Goal: Communication & Community: Share content

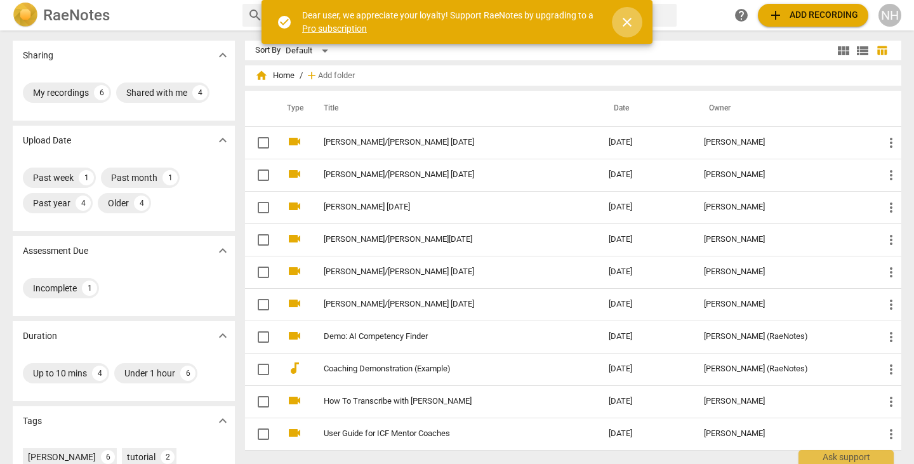
click at [621, 29] on span "close" at bounding box center [626, 22] width 15 height 15
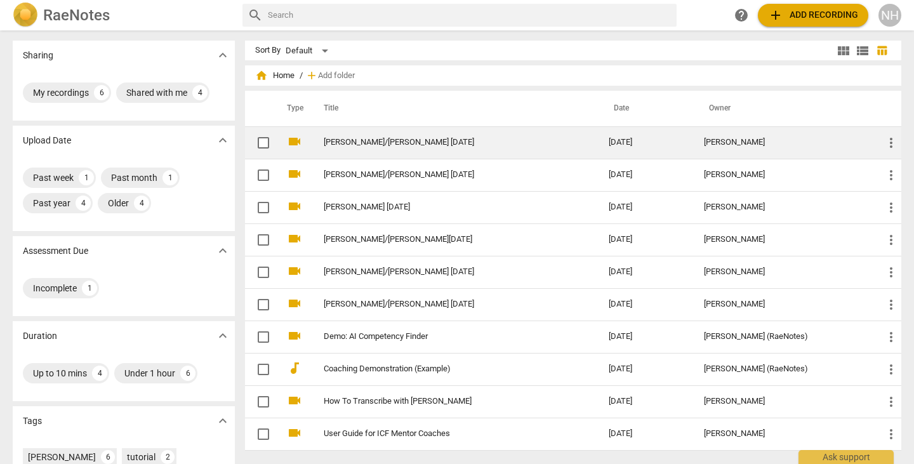
click at [371, 140] on link "[PERSON_NAME]/[PERSON_NAME] [DATE]" at bounding box center [443, 143] width 239 height 10
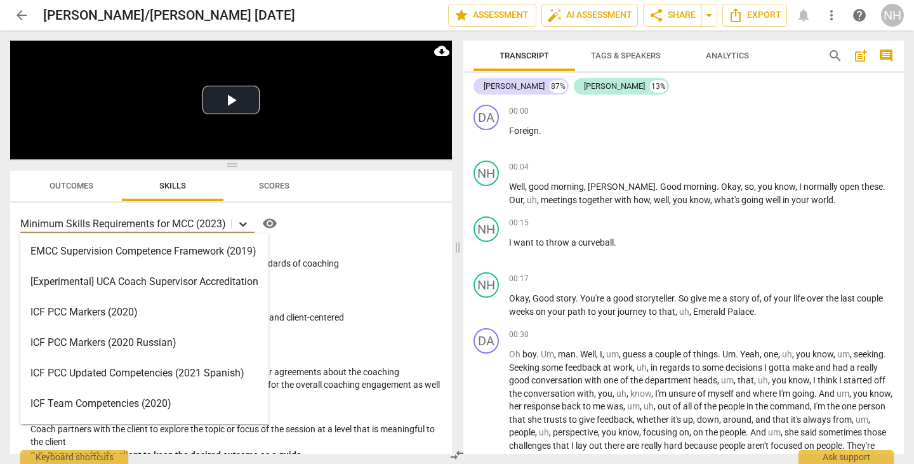
click at [242, 227] on icon at bounding box center [243, 224] width 13 height 13
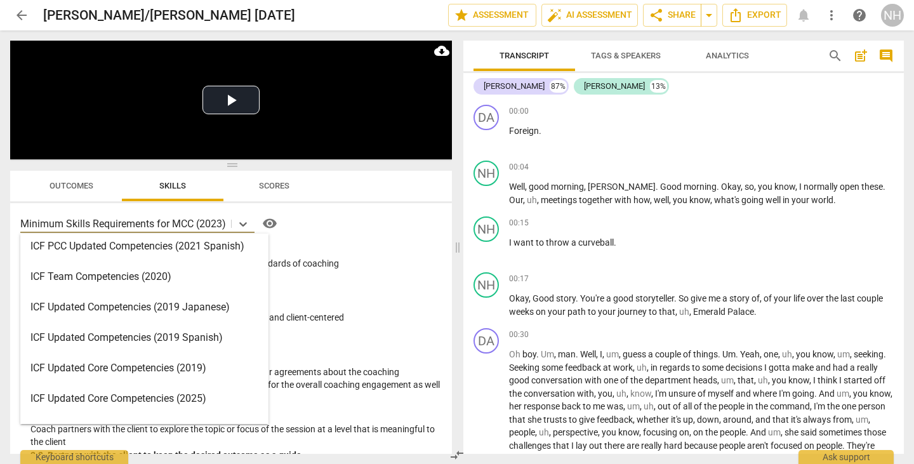
click at [159, 399] on div "ICF Updated Core Competencies (2025)" at bounding box center [144, 398] width 248 height 30
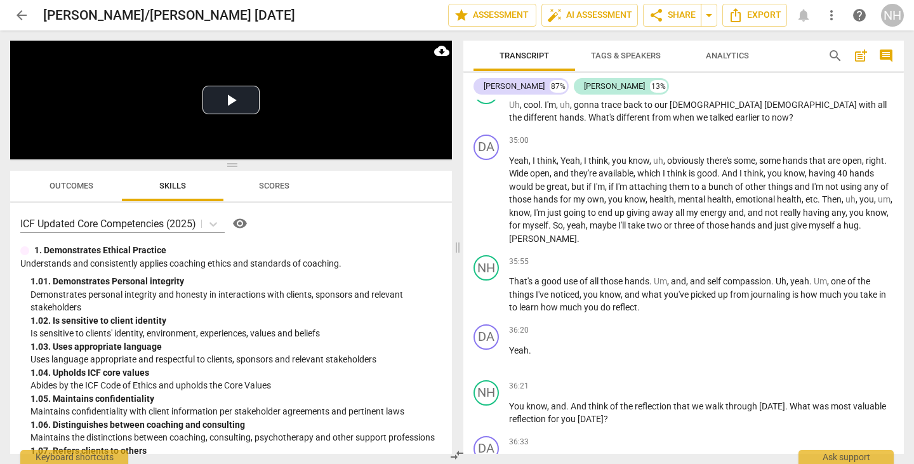
scroll to position [5990, 0]
click at [523, 243] on span "[PERSON_NAME]" at bounding box center [543, 238] width 68 height 10
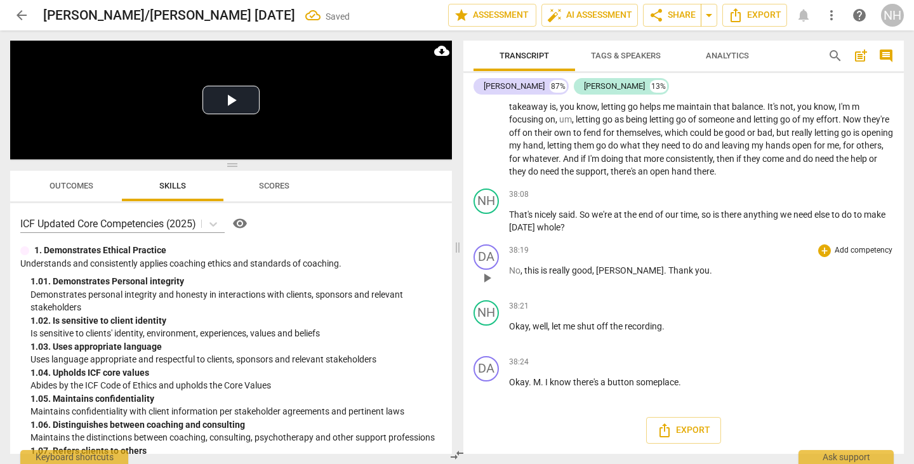
drag, startPoint x: 608, startPoint y: 279, endPoint x: 677, endPoint y: 289, distance: 69.4
click at [610, 275] on span "[PERSON_NAME]" at bounding box center [630, 270] width 68 height 10
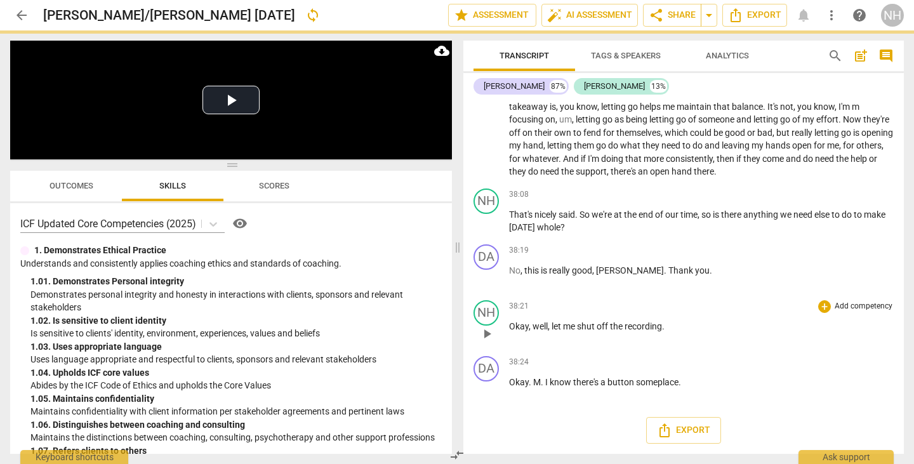
click at [734, 313] on div "38:21 + Add competency keyboard_arrow_right" at bounding box center [701, 306] width 385 height 13
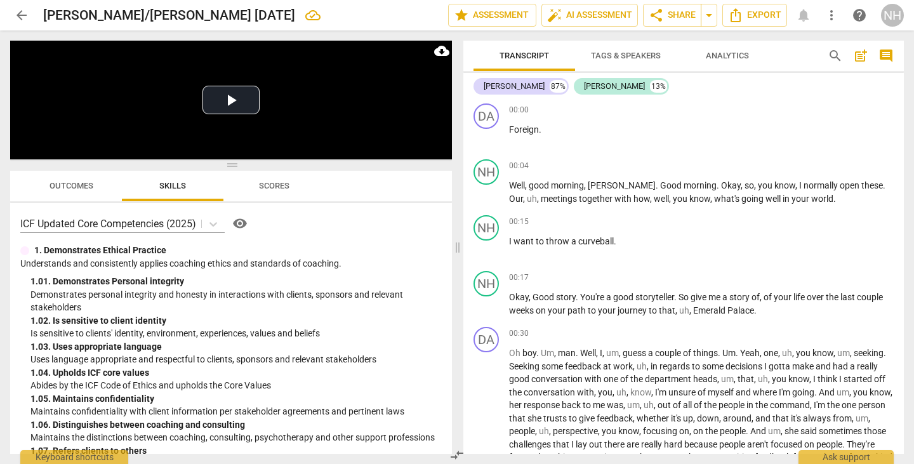
scroll to position [0, 0]
click at [485, 139] on span "play_arrow" at bounding box center [486, 138] width 15 height 15
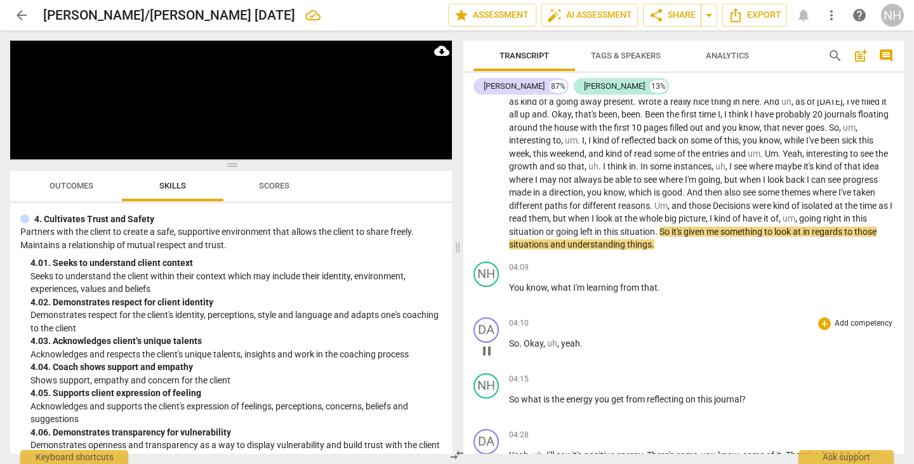
scroll to position [571, 0]
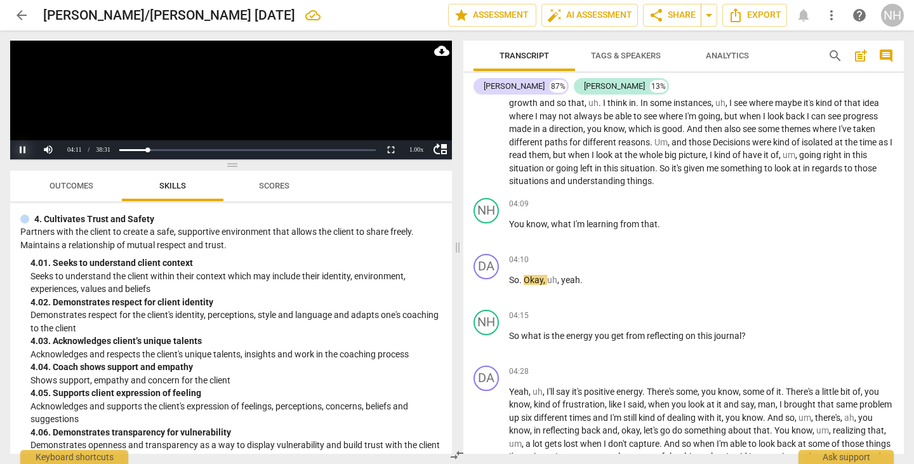
click at [24, 151] on button "Pause" at bounding box center [22, 149] width 25 height 19
click at [489, 227] on span "play_arrow" at bounding box center [486, 231] width 15 height 15
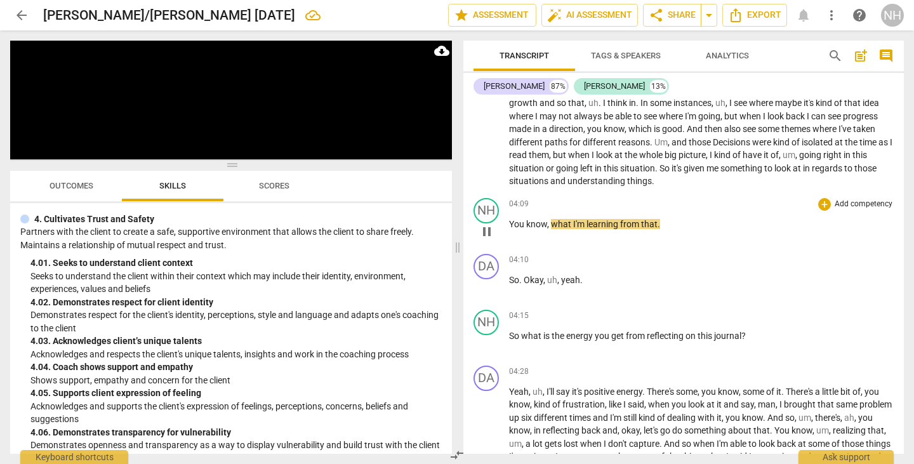
click at [488, 230] on span "pause" at bounding box center [486, 231] width 15 height 15
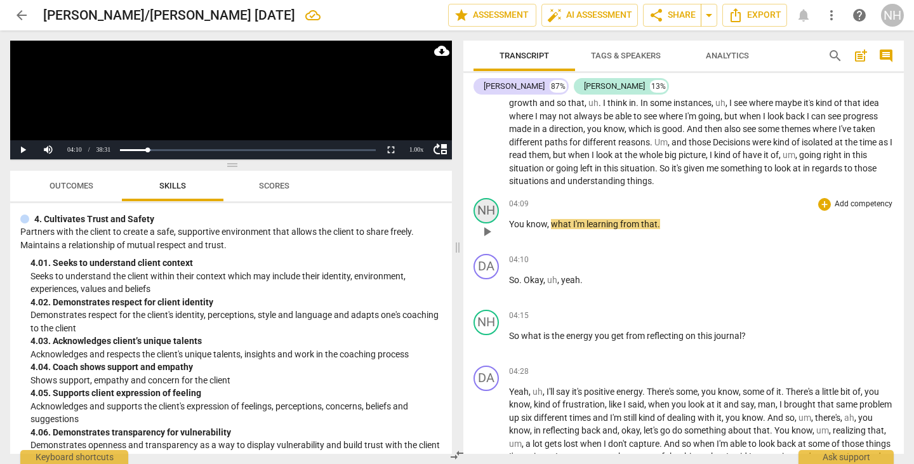
click at [491, 213] on div "NH" at bounding box center [485, 210] width 25 height 25
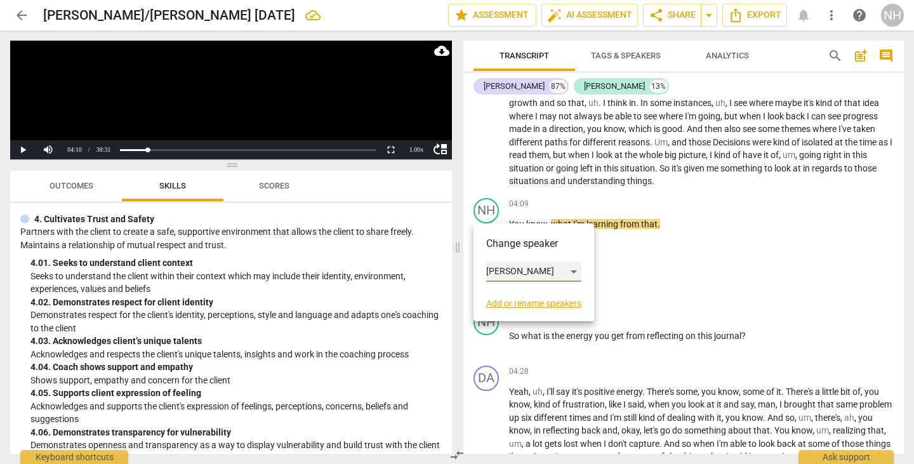
click at [574, 271] on div "[PERSON_NAME]" at bounding box center [533, 271] width 95 height 20
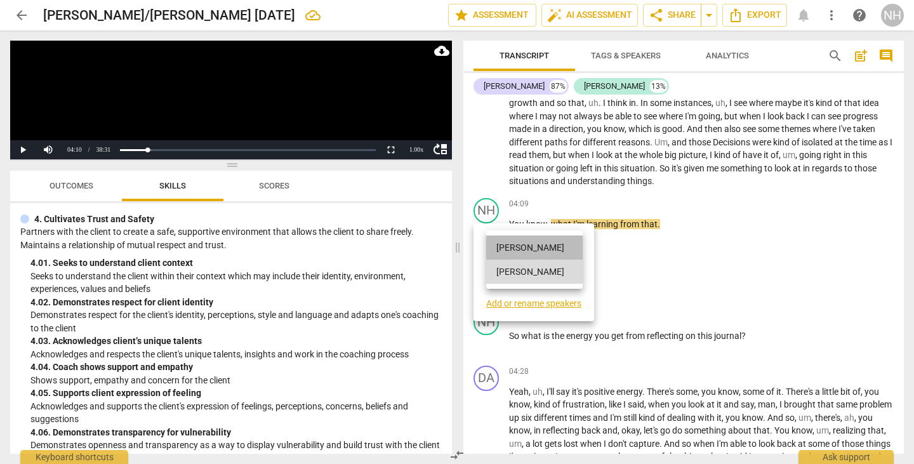
click at [547, 256] on li "[PERSON_NAME]" at bounding box center [534, 247] width 96 height 24
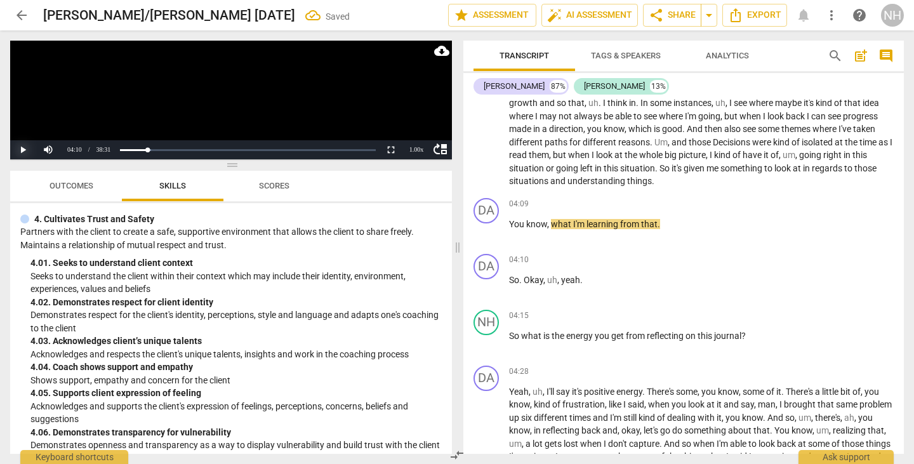
click at [21, 153] on button "Play" at bounding box center [22, 149] width 25 height 19
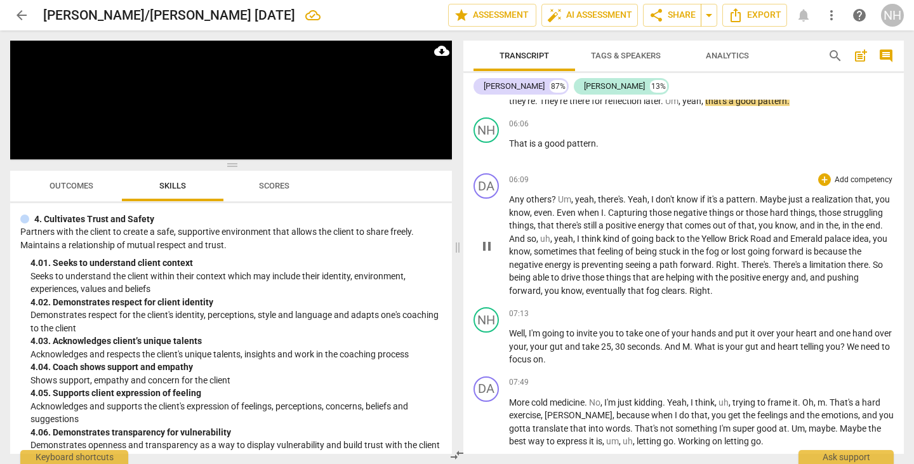
scroll to position [1079, 0]
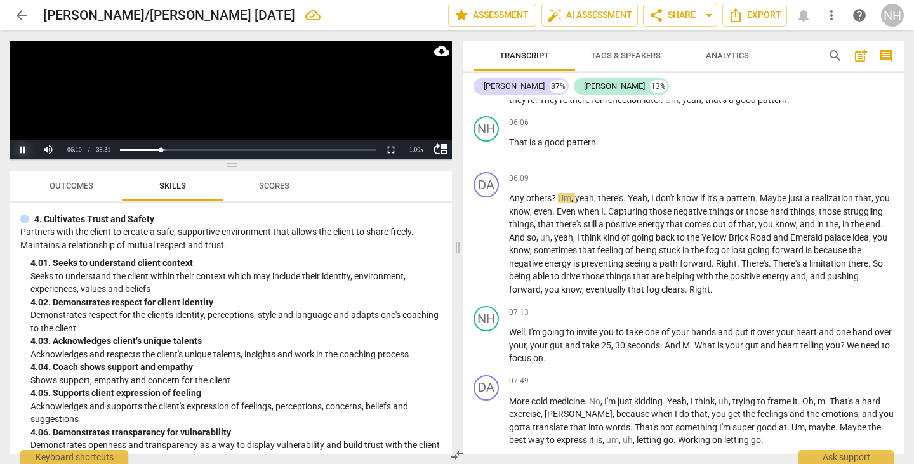
click at [26, 147] on button "Pause" at bounding box center [22, 149] width 25 height 19
click at [555, 203] on span "?" at bounding box center [554, 198] width 6 height 10
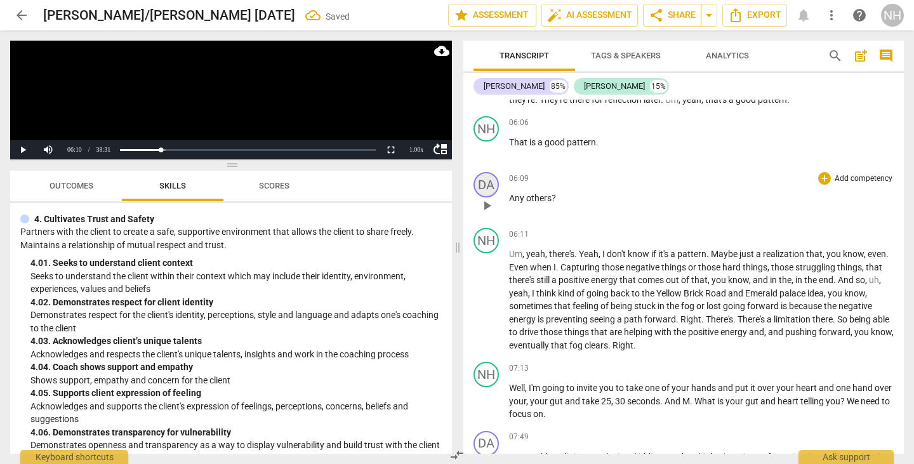
click at [488, 197] on div "DA" at bounding box center [485, 184] width 25 height 25
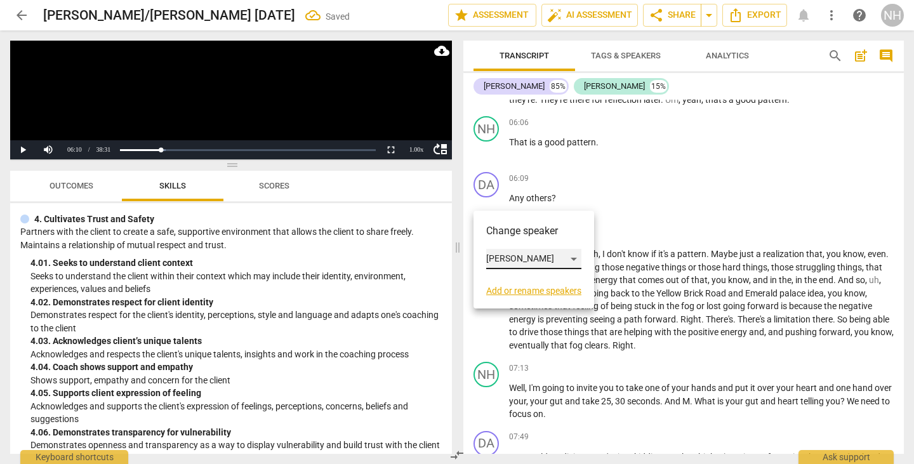
click at [575, 255] on div "[PERSON_NAME]" at bounding box center [533, 259] width 95 height 20
click at [532, 283] on li "[PERSON_NAME]" at bounding box center [534, 283] width 96 height 24
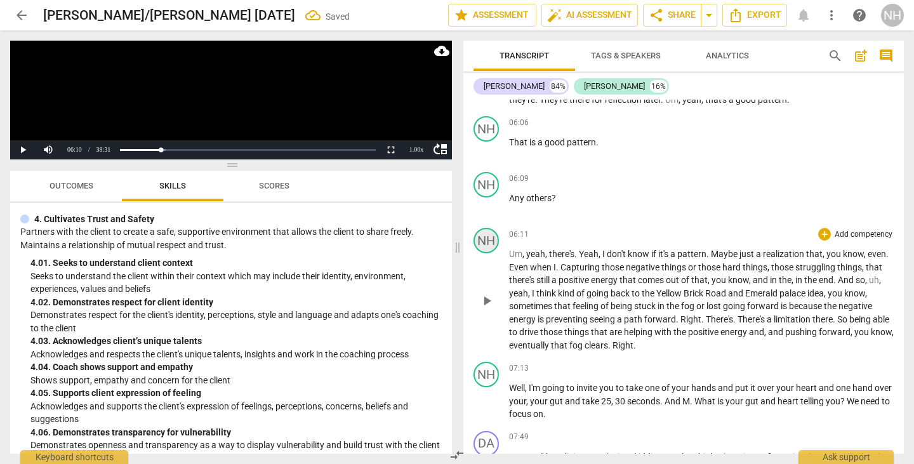
click at [479, 253] on div "NH" at bounding box center [485, 240] width 25 height 25
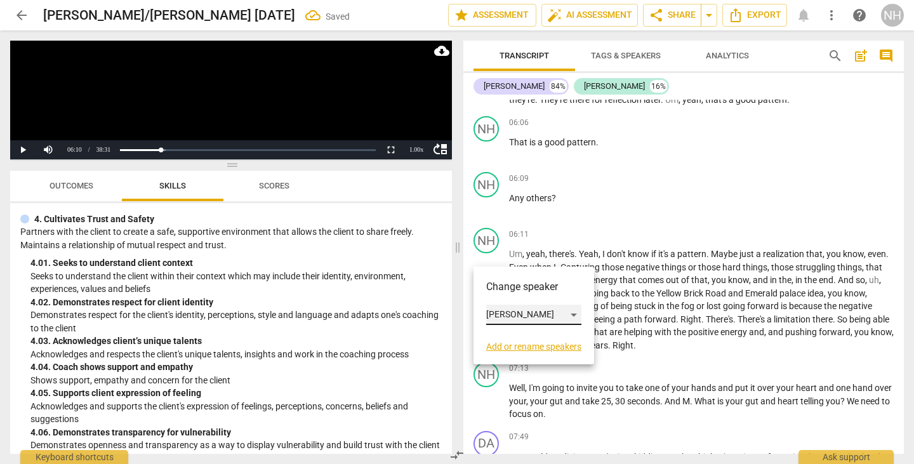
click at [569, 312] on div "[PERSON_NAME]" at bounding box center [533, 315] width 95 height 20
click at [537, 293] on li "[PERSON_NAME]" at bounding box center [534, 291] width 96 height 24
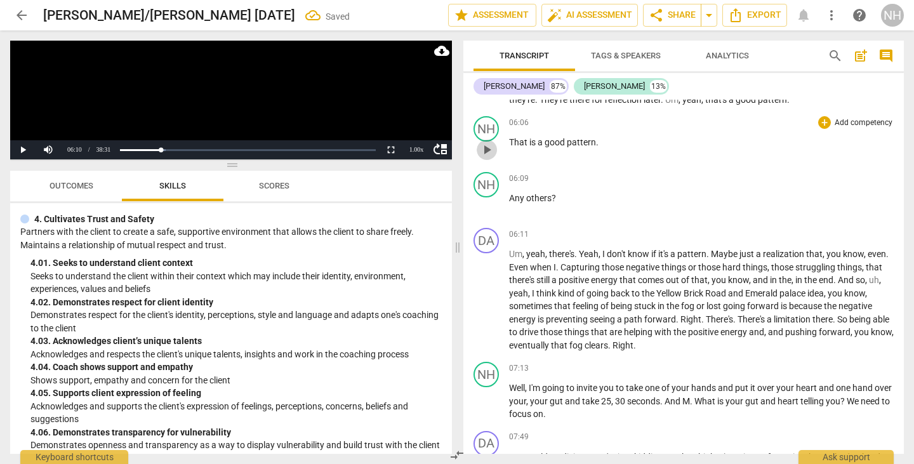
click at [486, 157] on span "play_arrow" at bounding box center [486, 149] width 15 height 15
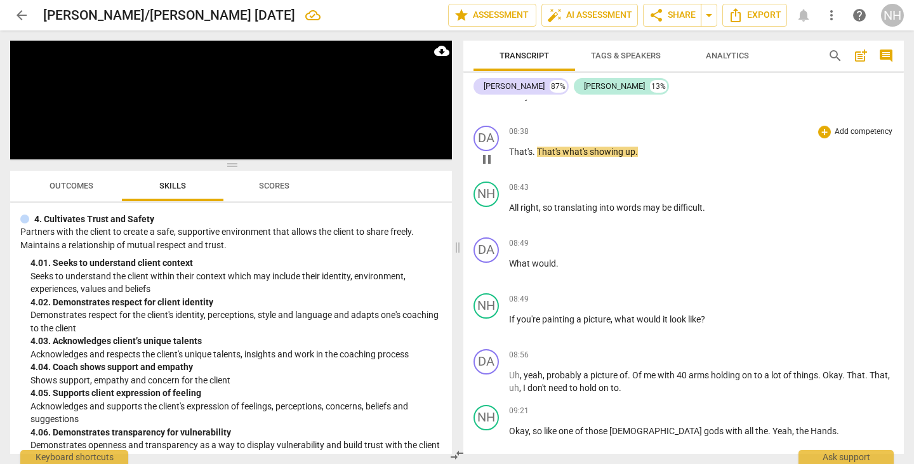
scroll to position [1523, 0]
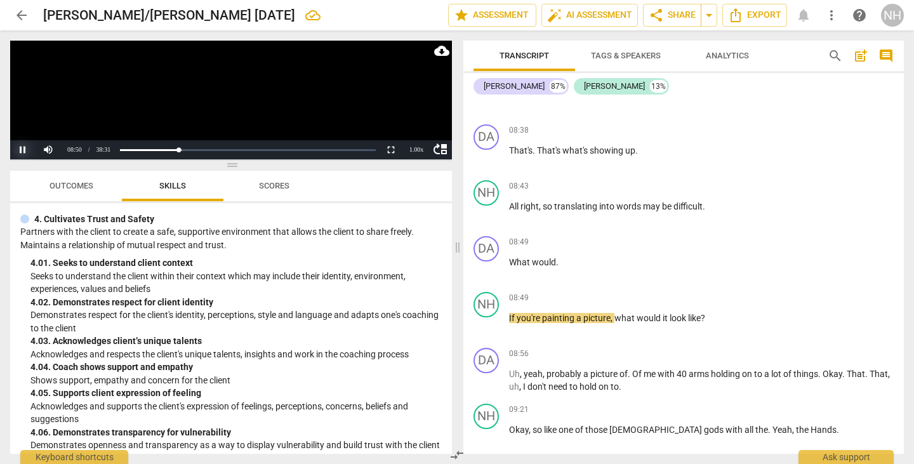
click at [24, 148] on button "Pause" at bounding box center [22, 149] width 25 height 19
click at [482, 261] on div "DA" at bounding box center [485, 248] width 25 height 25
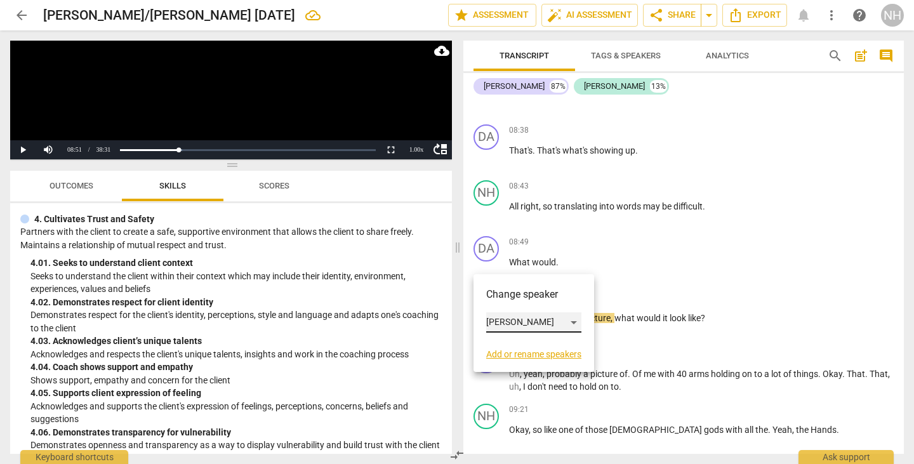
click at [572, 319] on div "[PERSON_NAME]" at bounding box center [533, 322] width 95 height 20
click at [532, 343] on li "[PERSON_NAME]" at bounding box center [534, 346] width 96 height 24
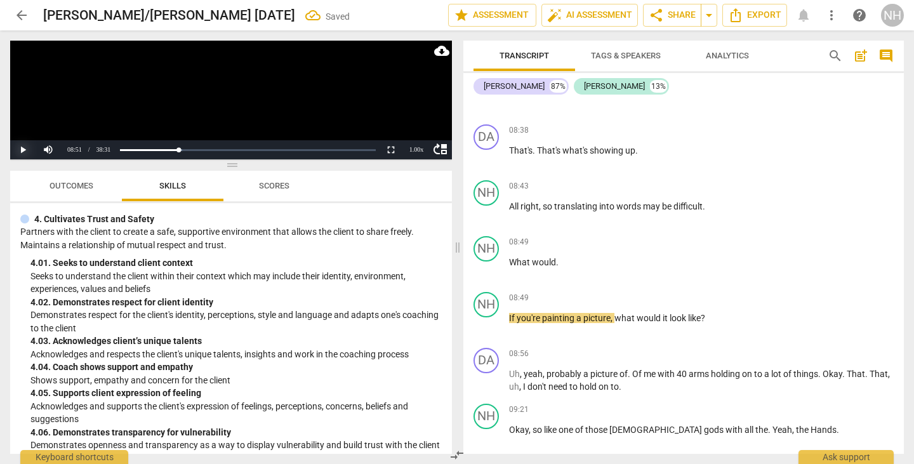
click at [24, 146] on button "Play" at bounding box center [22, 149] width 25 height 19
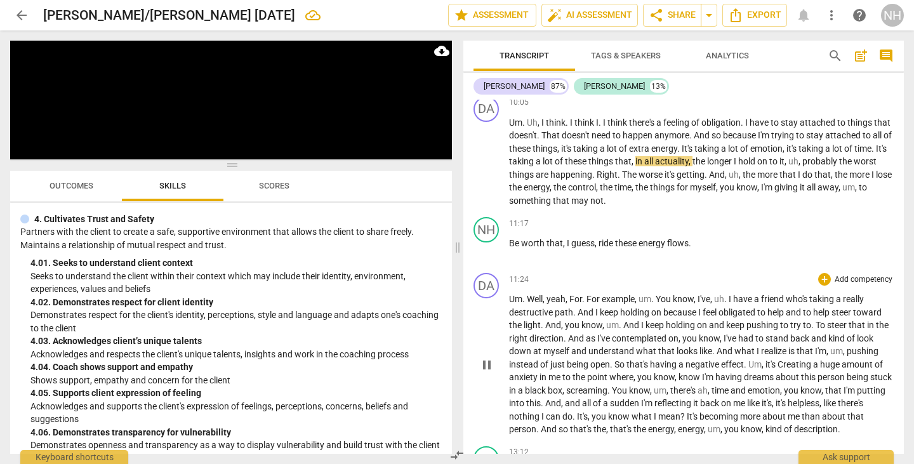
scroll to position [2285, 0]
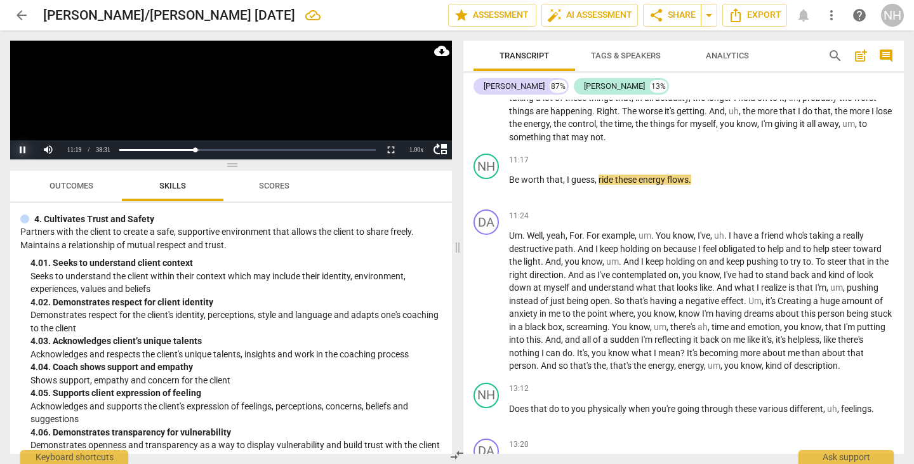
click at [23, 150] on button "Pause" at bounding box center [22, 149] width 25 height 19
click at [484, 179] on div "NH" at bounding box center [485, 166] width 25 height 25
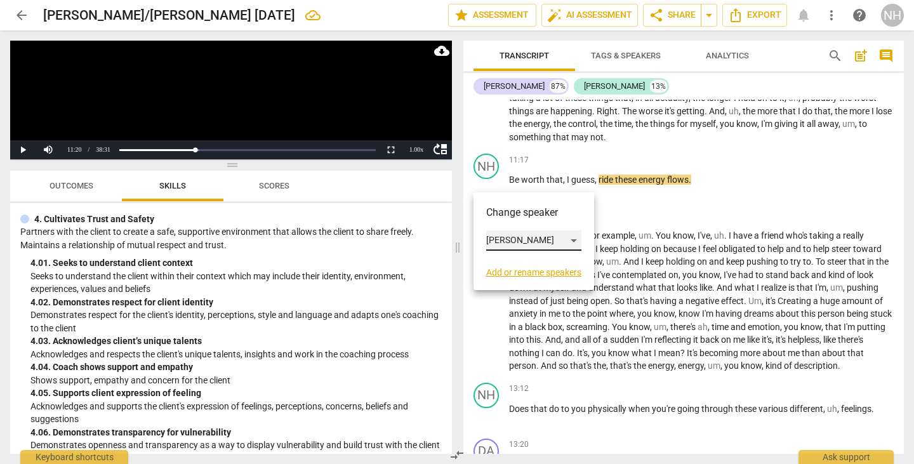
click at [575, 234] on div "[PERSON_NAME]" at bounding box center [533, 240] width 95 height 20
click at [535, 221] on li "[PERSON_NAME]" at bounding box center [534, 216] width 96 height 24
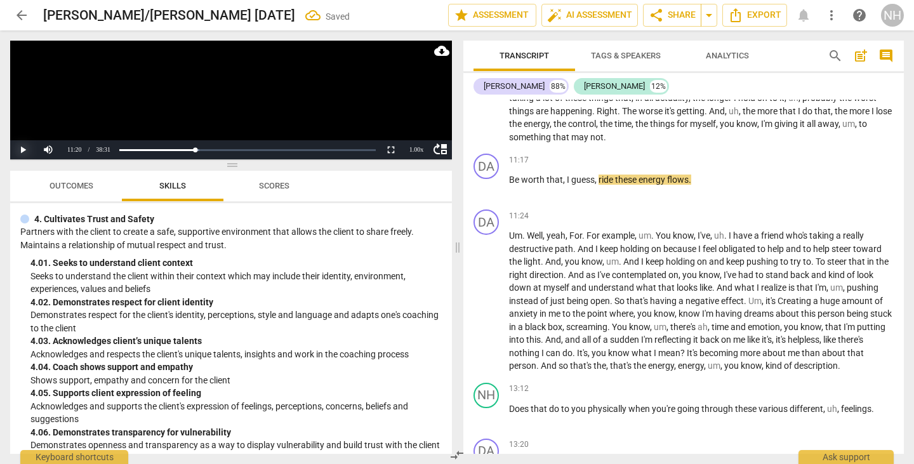
click at [17, 145] on button "Play" at bounding box center [22, 149] width 25 height 19
click at [21, 149] on button "Pause" at bounding box center [22, 149] width 25 height 19
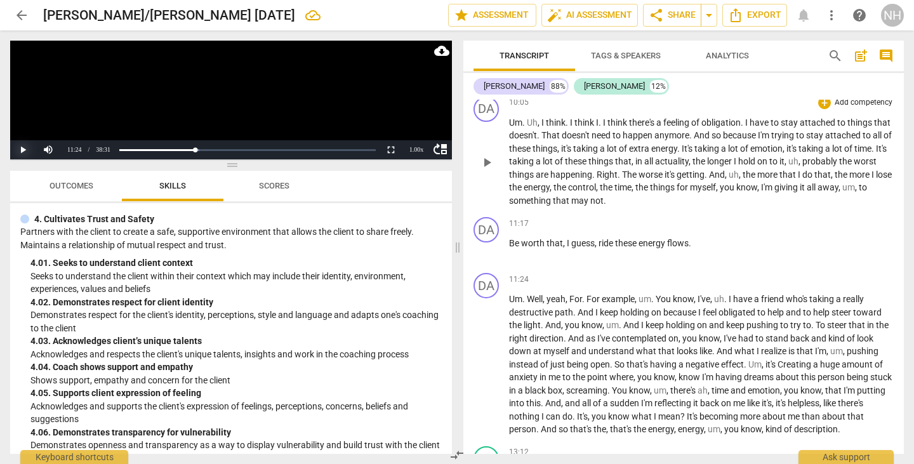
scroll to position [2221, 0]
click at [512, 248] on span "Be" at bounding box center [515, 243] width 12 height 10
click at [22, 148] on button "Play" at bounding box center [22, 149] width 25 height 19
click at [489, 241] on div "DA" at bounding box center [485, 229] width 25 height 25
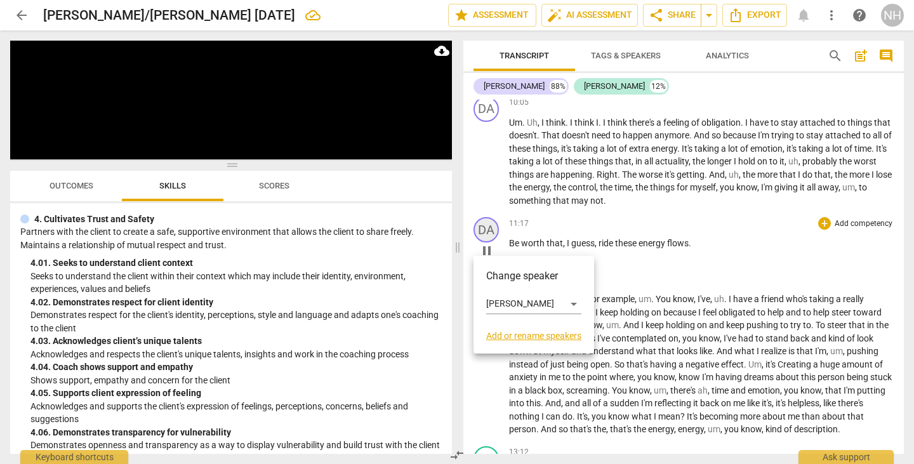
click at [489, 241] on div at bounding box center [457, 232] width 914 height 464
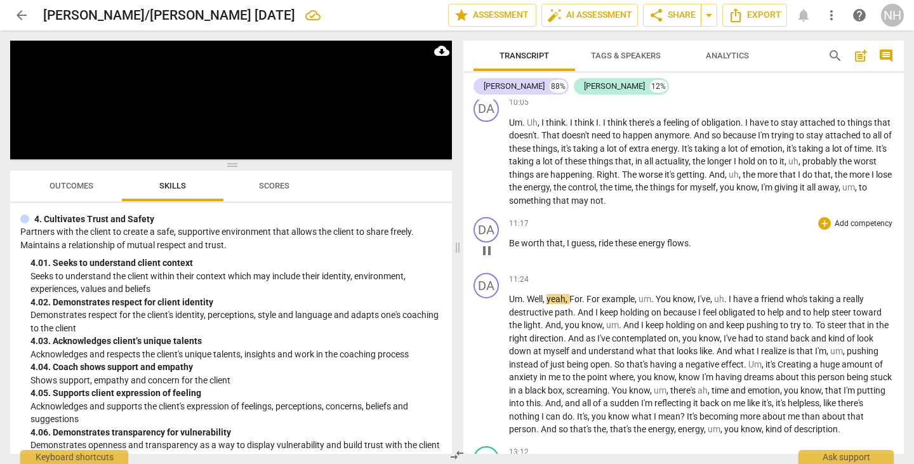
click at [494, 258] on span "pause" at bounding box center [486, 250] width 15 height 15
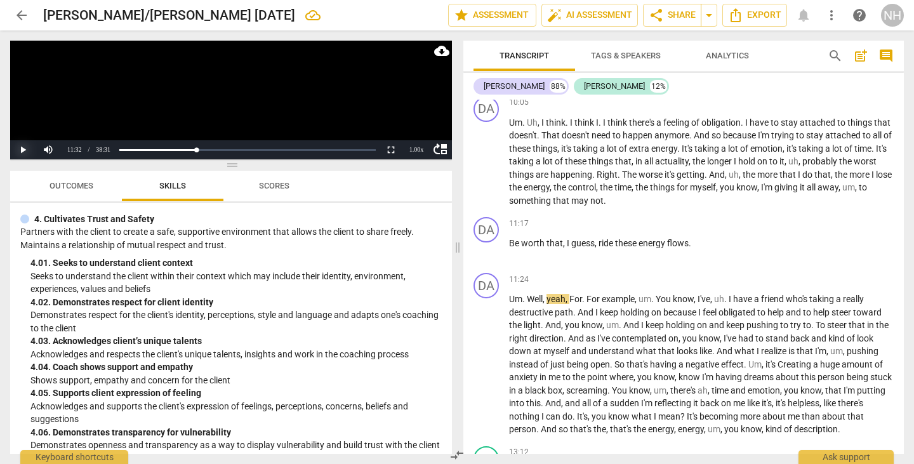
click at [22, 151] on button "Play" at bounding box center [22, 149] width 25 height 19
click at [506, 204] on div "play_arrow pause" at bounding box center [493, 163] width 32 height 82
click at [571, 206] on span "that" at bounding box center [562, 200] width 18 height 10
click at [489, 170] on span "pause" at bounding box center [486, 162] width 15 height 15
click at [18, 146] on button "Play" at bounding box center [22, 149] width 25 height 19
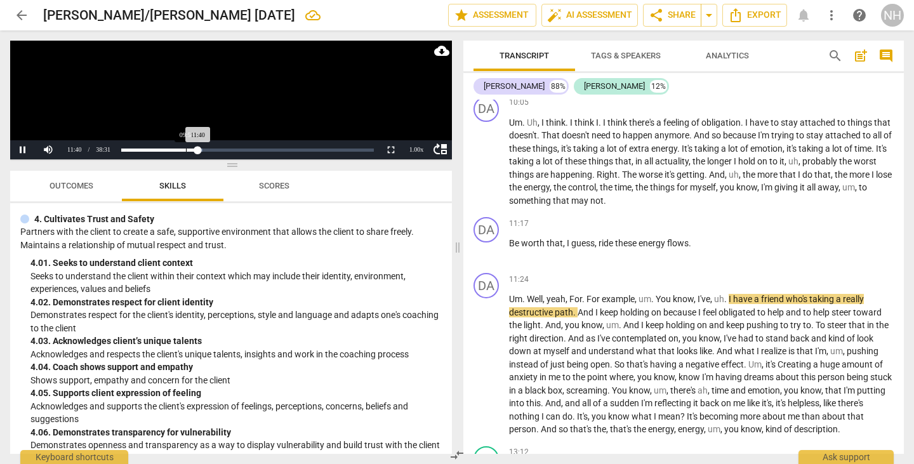
click at [186, 153] on div "Loaded : 0% Progress : 30.31%" at bounding box center [247, 149] width 261 height 19
click at [183, 149] on div "Loaded : 0% Progress : 30.36%" at bounding box center [247, 150] width 252 height 3
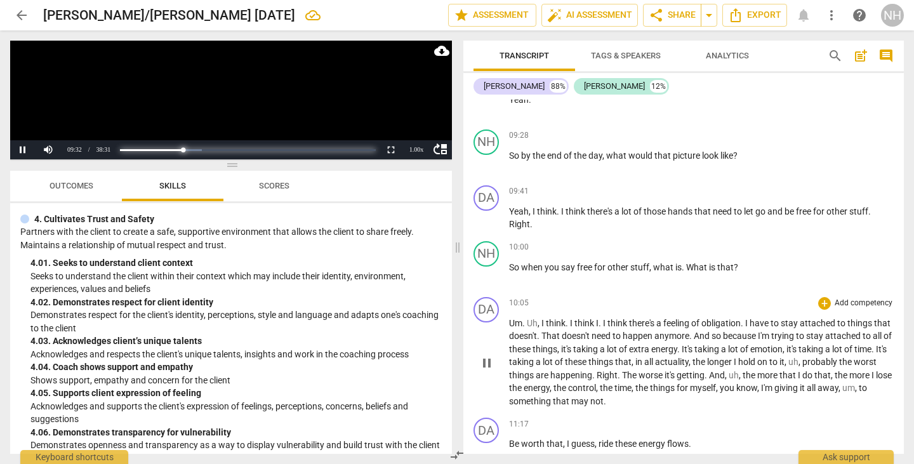
scroll to position [2020, 0]
click at [191, 153] on div "Loaded : 0% Progress : 24.89%" at bounding box center [247, 149] width 261 height 19
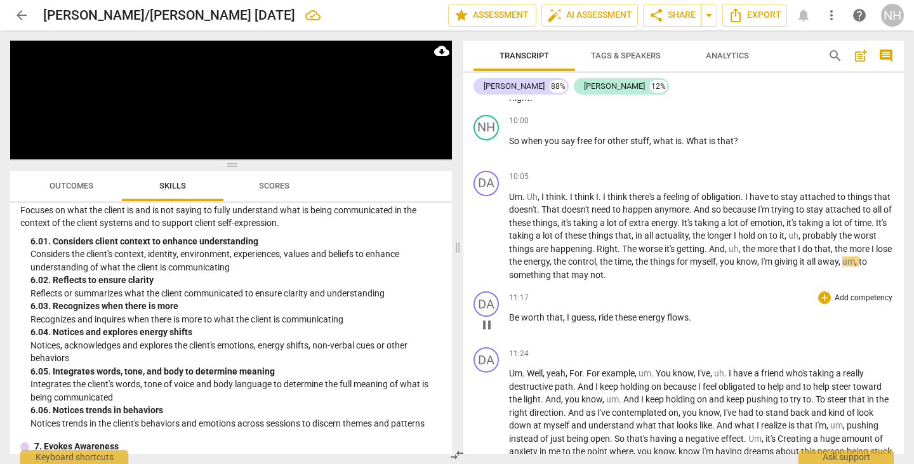
scroll to position [2210, 0]
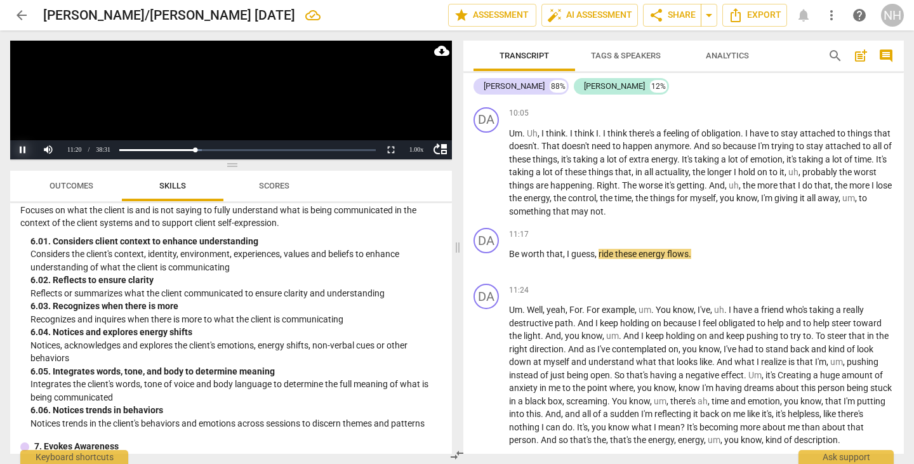
click at [24, 154] on button "Pause" at bounding box center [22, 149] width 25 height 19
click at [598, 259] on span "ride" at bounding box center [606, 254] width 17 height 10
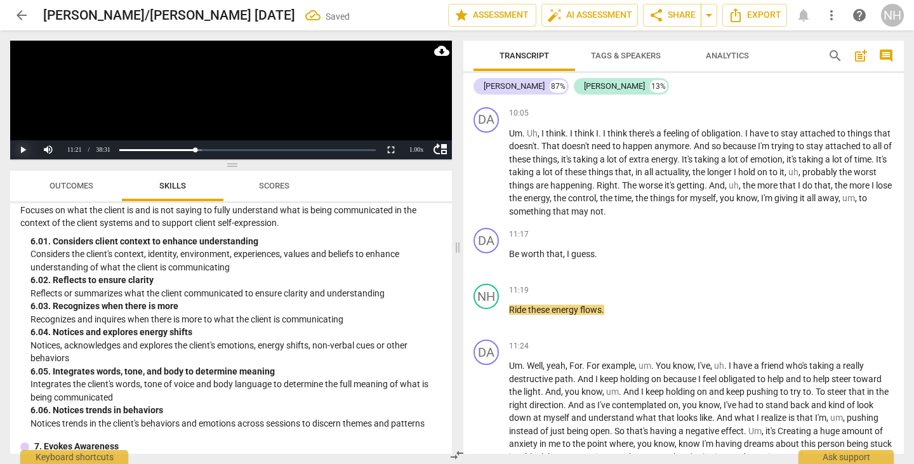
click at [29, 147] on button "Play" at bounding box center [22, 149] width 25 height 19
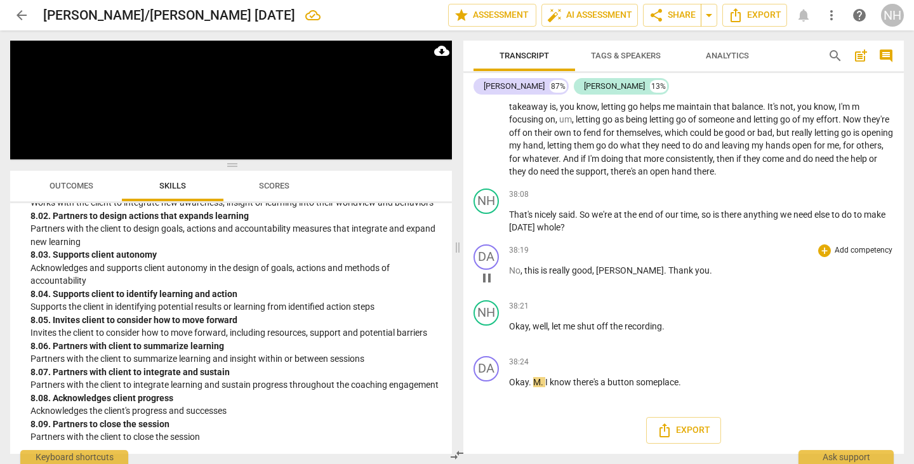
scroll to position [6573, 0]
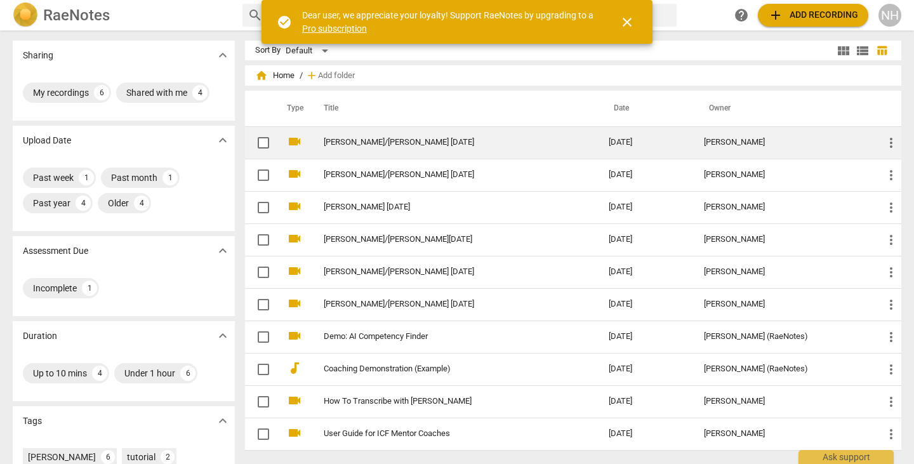
click at [343, 136] on td "[PERSON_NAME]/[PERSON_NAME] [DATE]" at bounding box center [453, 142] width 290 height 32
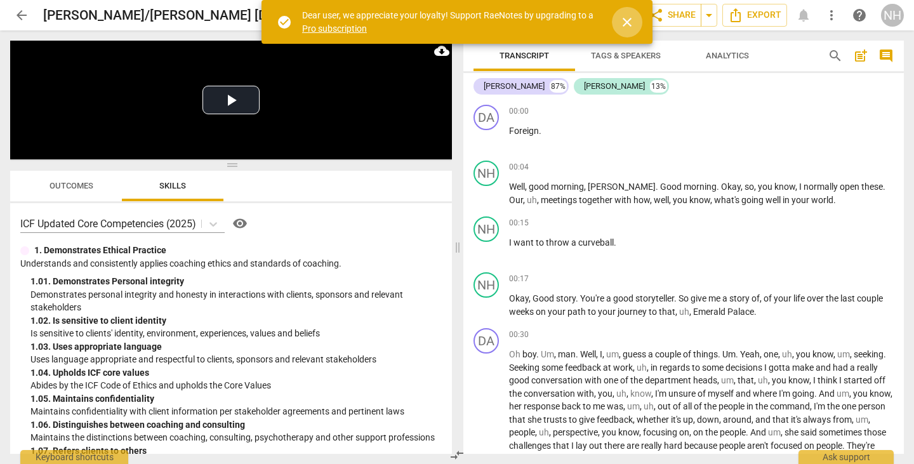
click at [629, 25] on span "close" at bounding box center [626, 22] width 15 height 15
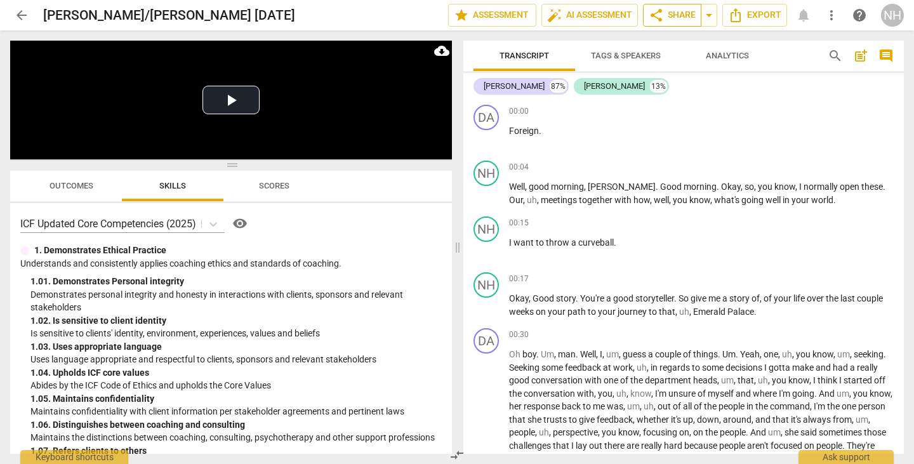
click at [682, 18] on span "share Share" at bounding box center [672, 15] width 47 height 15
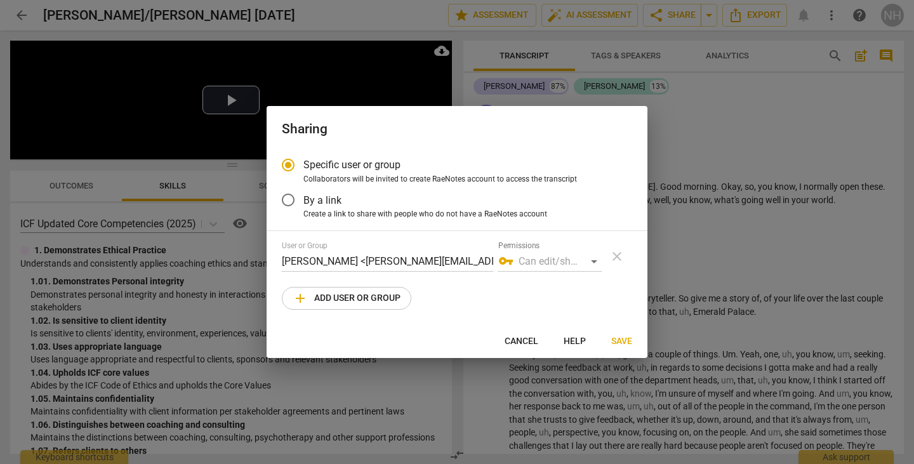
click at [375, 305] on span "add Add user or group" at bounding box center [347, 298] width 108 height 15
radio input "false"
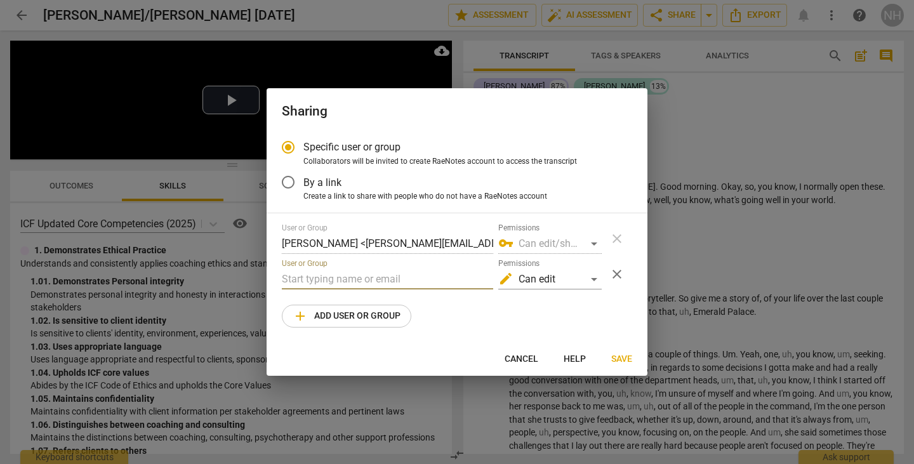
click at [322, 274] on input "text" at bounding box center [387, 279] width 211 height 20
paste input "nica@SundialCoaching.com"
click at [282, 280] on input "nica@SundialCoaching.com" at bounding box center [387, 279] width 211 height 20
type input "adonica@SundialCoaching.com"
click at [468, 344] on div "Sharing Specific user or group Collaborators will be invited to create RaeNotes…" at bounding box center [457, 231] width 381 height 287
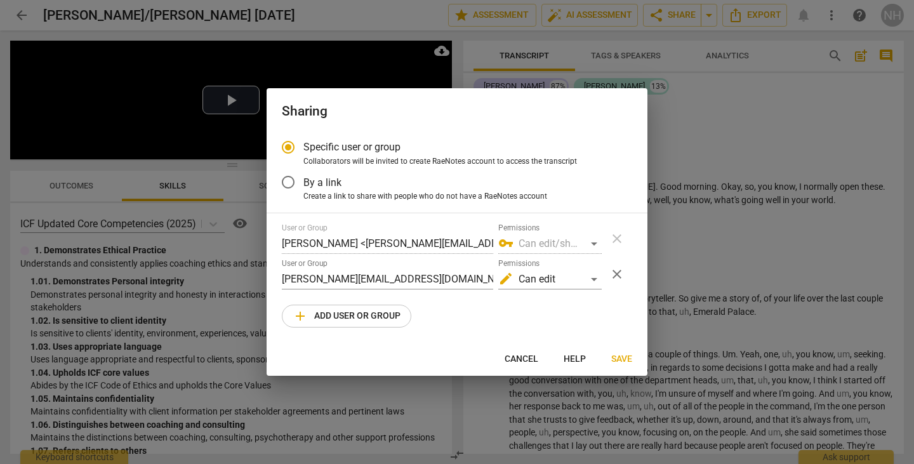
click at [609, 359] on button "Save" at bounding box center [621, 359] width 41 height 23
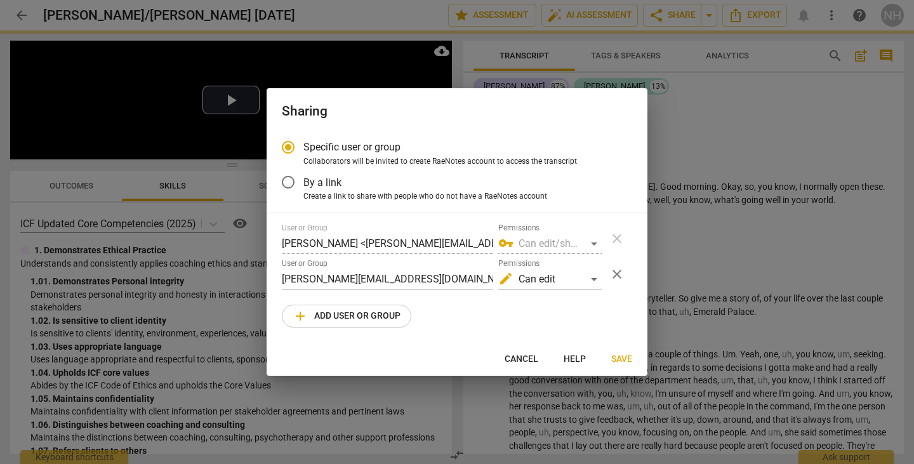
radio input "false"
type input "Adonica Sweet <adonica@sundialcoaching.com>"
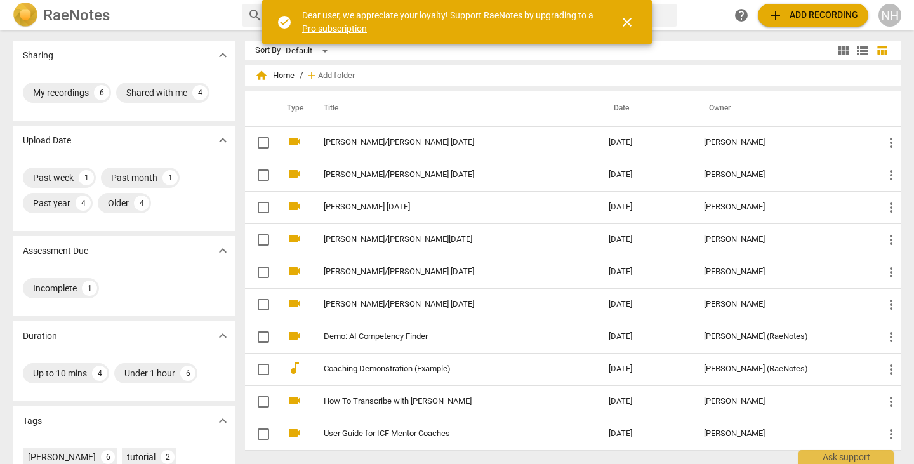
click at [626, 30] on button "close" at bounding box center [627, 22] width 30 height 30
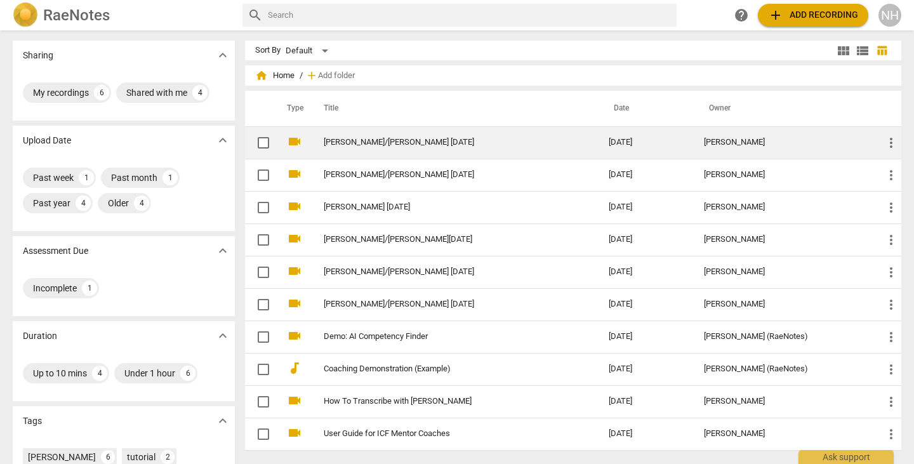
click at [355, 143] on link "[PERSON_NAME]/[PERSON_NAME] [DATE]" at bounding box center [443, 143] width 239 height 10
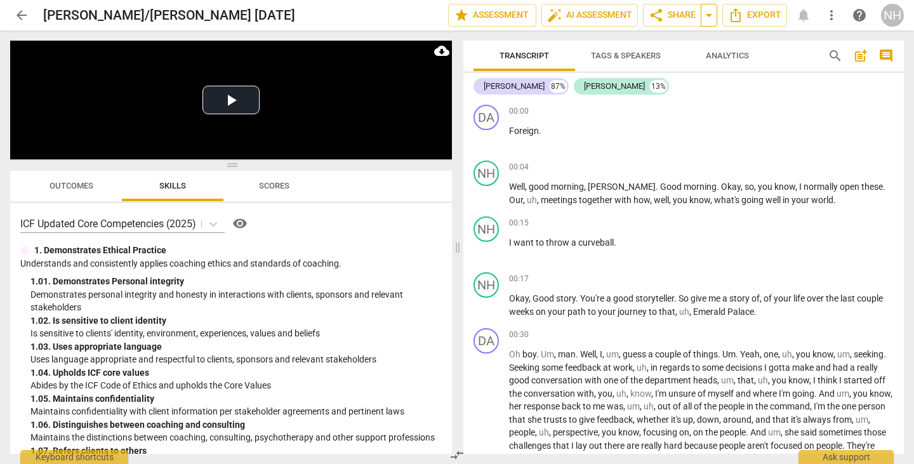
click at [711, 20] on span "arrow_drop_down" at bounding box center [708, 15] width 15 height 15
click at [671, 65] on span "Shared with 1 user" at bounding box center [657, 63] width 67 height 11
click at [690, 89] on div "Dan A 87% Neal H 13%" at bounding box center [683, 87] width 420 height 22
click at [670, 17] on span "share Share" at bounding box center [672, 15] width 47 height 15
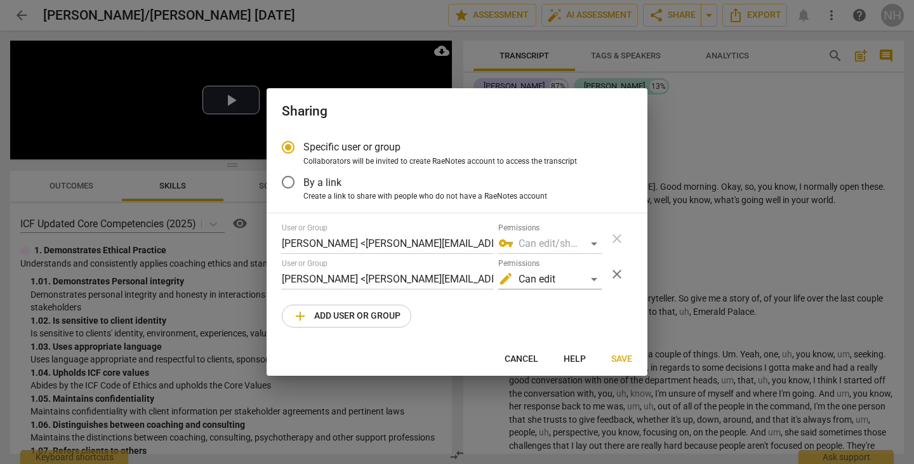
click at [527, 358] on span "Cancel" at bounding box center [522, 359] width 34 height 13
radio input "false"
